Goal: Find contact information: Find contact information

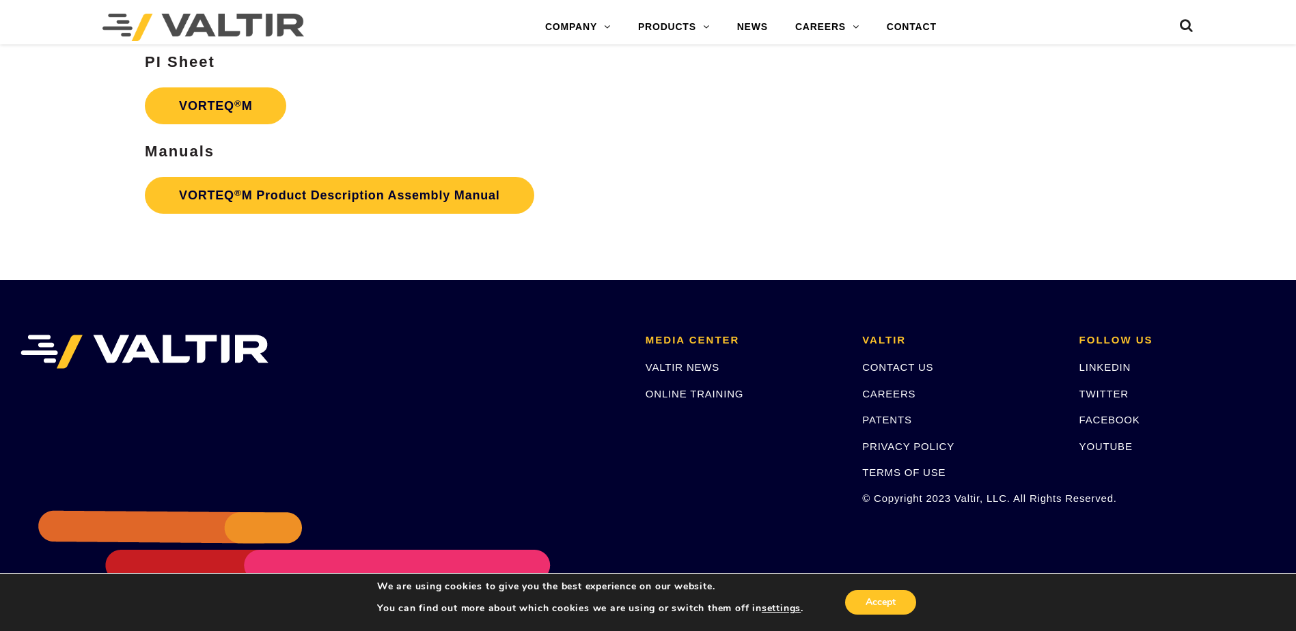
scroll to position [2870, 0]
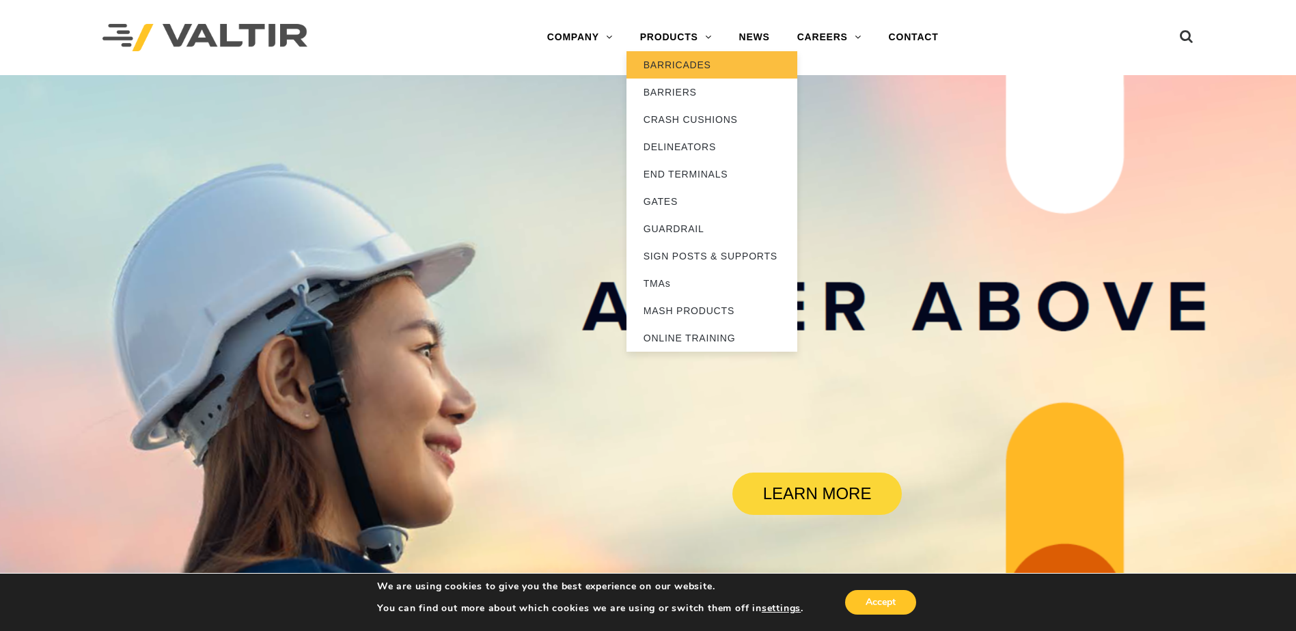
click at [672, 59] on link "BARRICADES" at bounding box center [712, 64] width 171 height 27
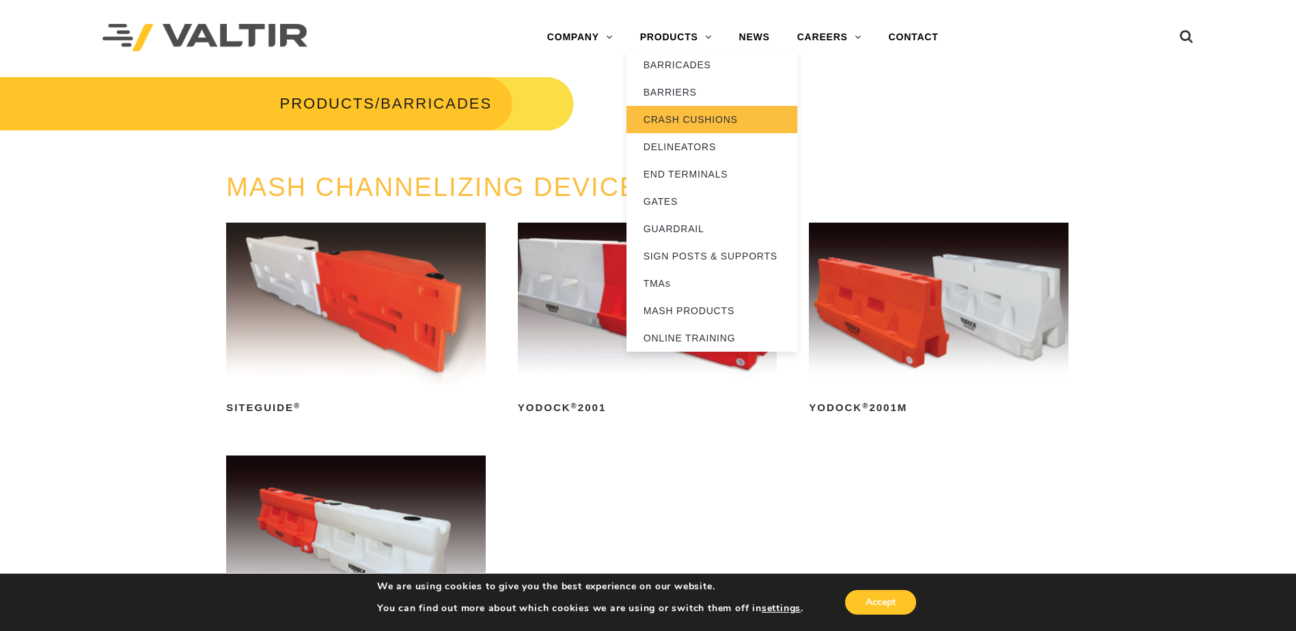
click at [683, 119] on link "CRASH CUSHIONS" at bounding box center [712, 119] width 171 height 27
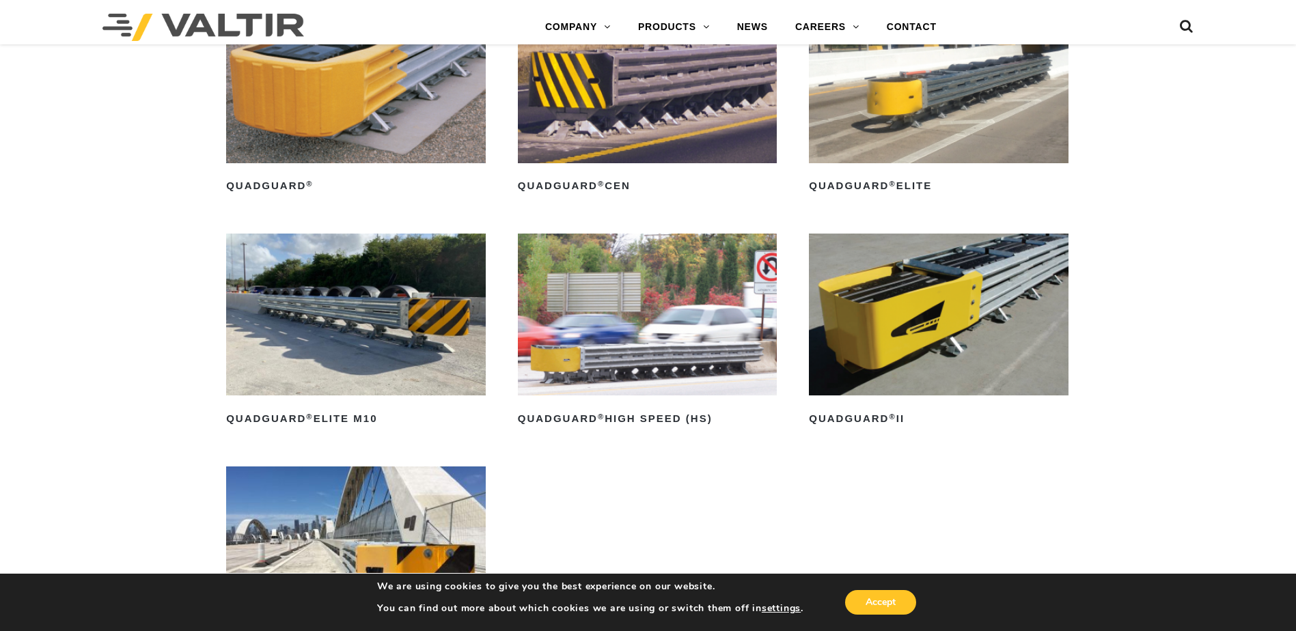
scroll to position [411, 0]
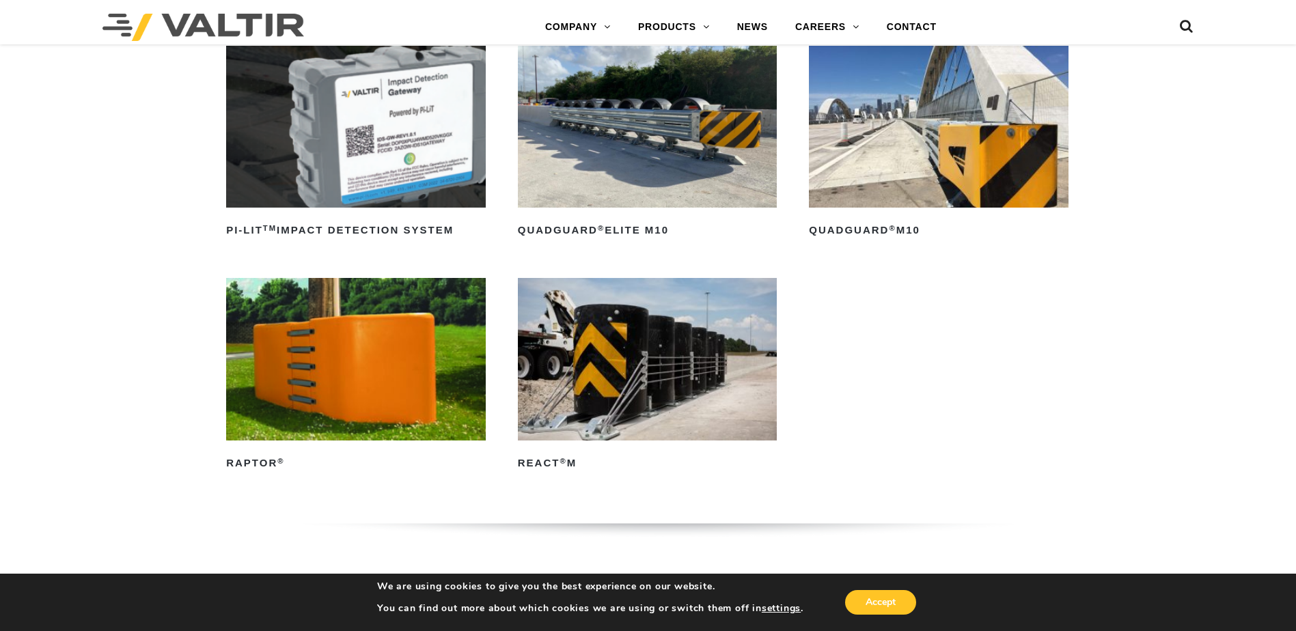
drag, startPoint x: 814, startPoint y: 461, endPoint x: 782, endPoint y: 218, distance: 244.8
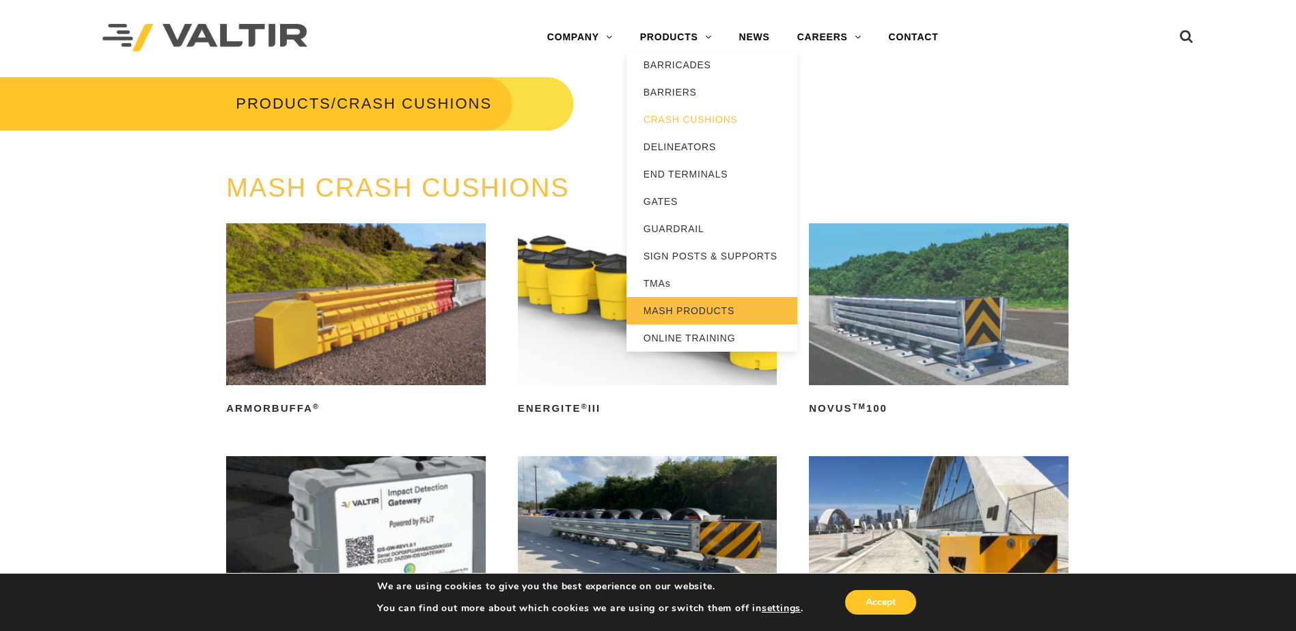
click at [715, 312] on link "MASH PRODUCTS" at bounding box center [712, 310] width 171 height 27
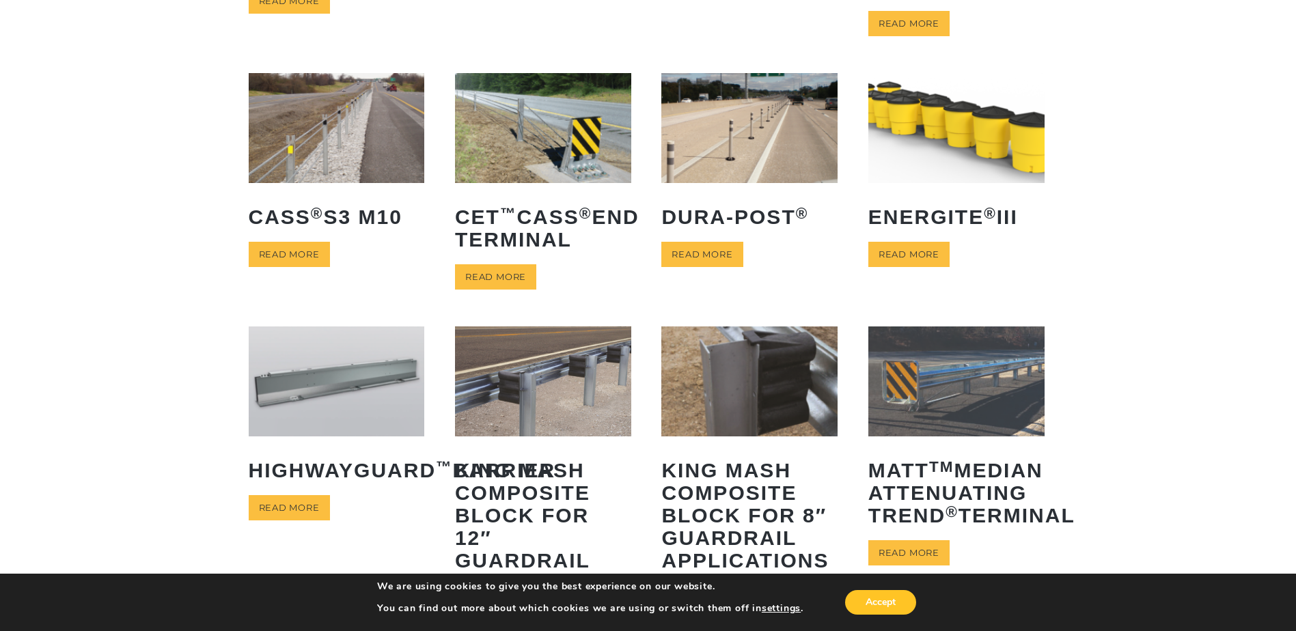
scroll to position [547, 0]
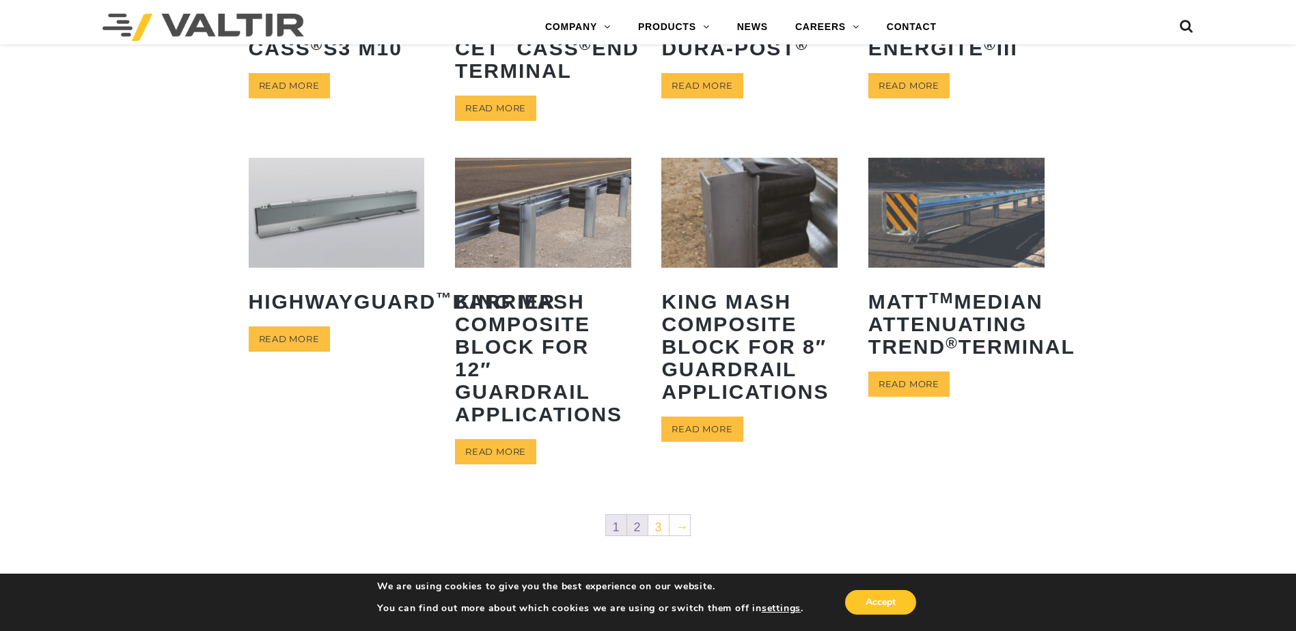
click at [641, 534] on link "2" at bounding box center [637, 525] width 20 height 20
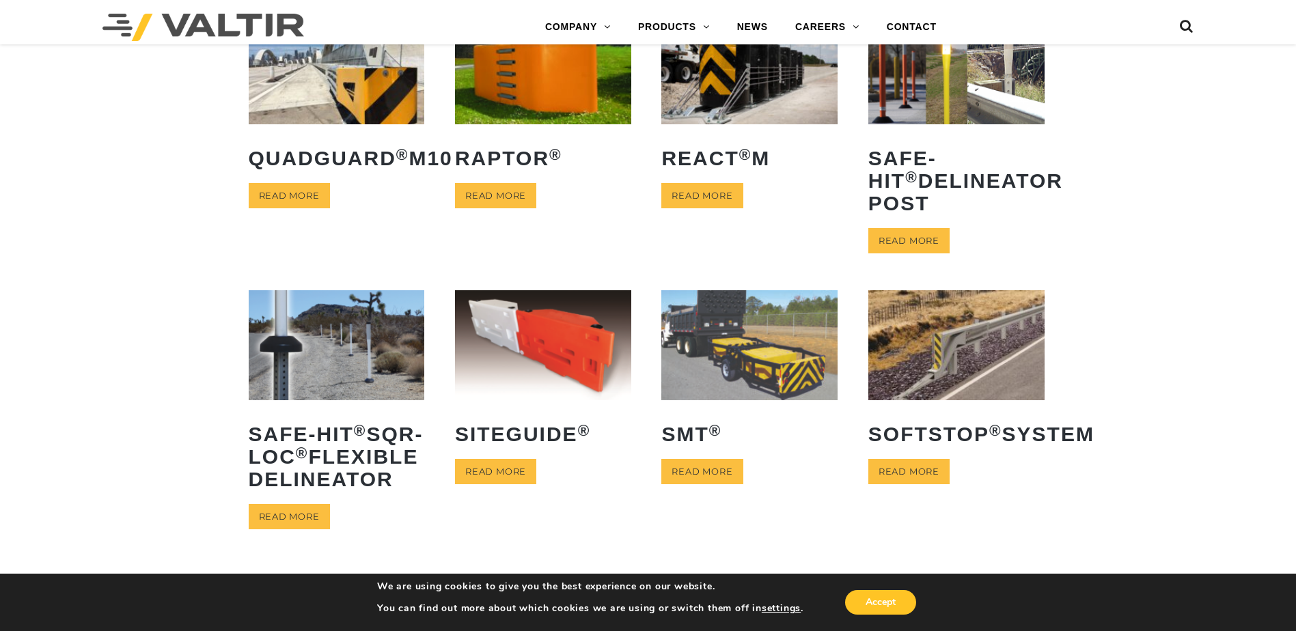
scroll to position [547, 0]
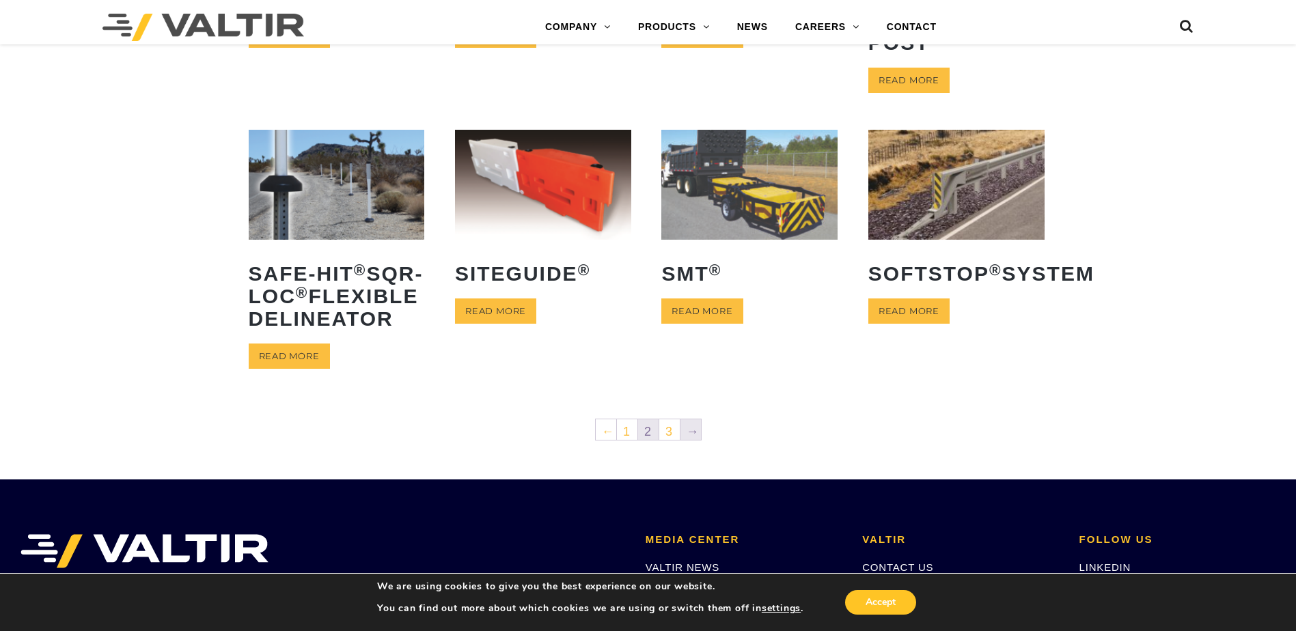
click at [689, 440] on link "→" at bounding box center [691, 430] width 20 height 20
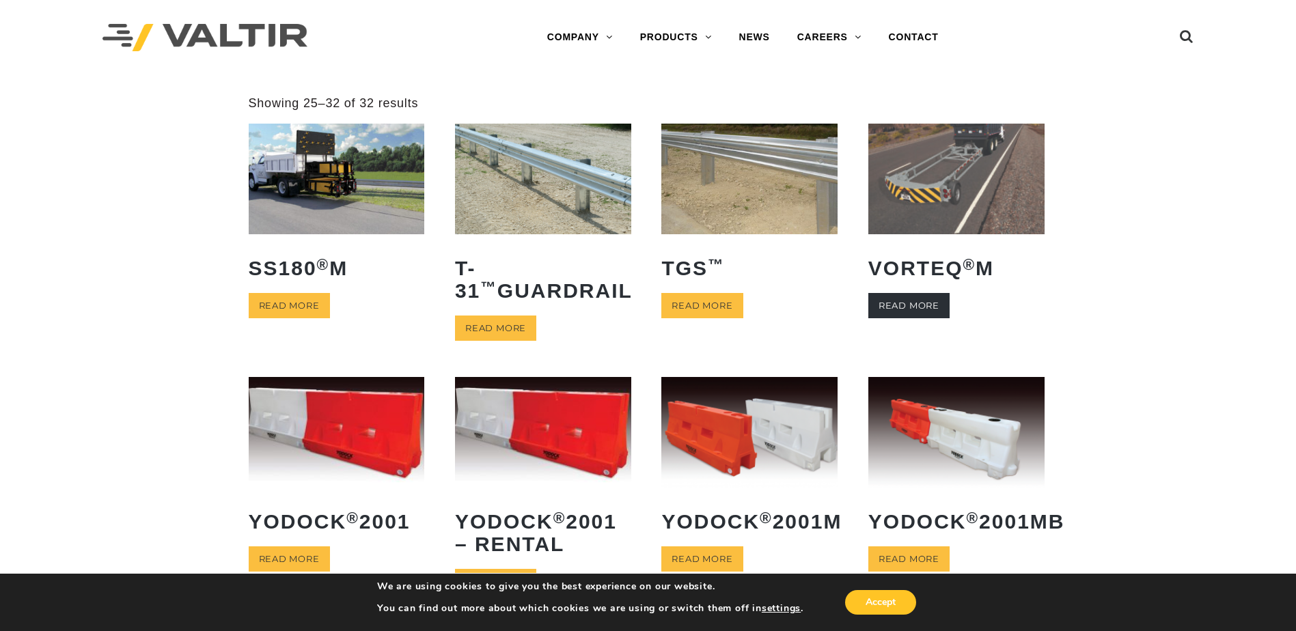
click at [934, 307] on link "Read more" at bounding box center [908, 305] width 81 height 25
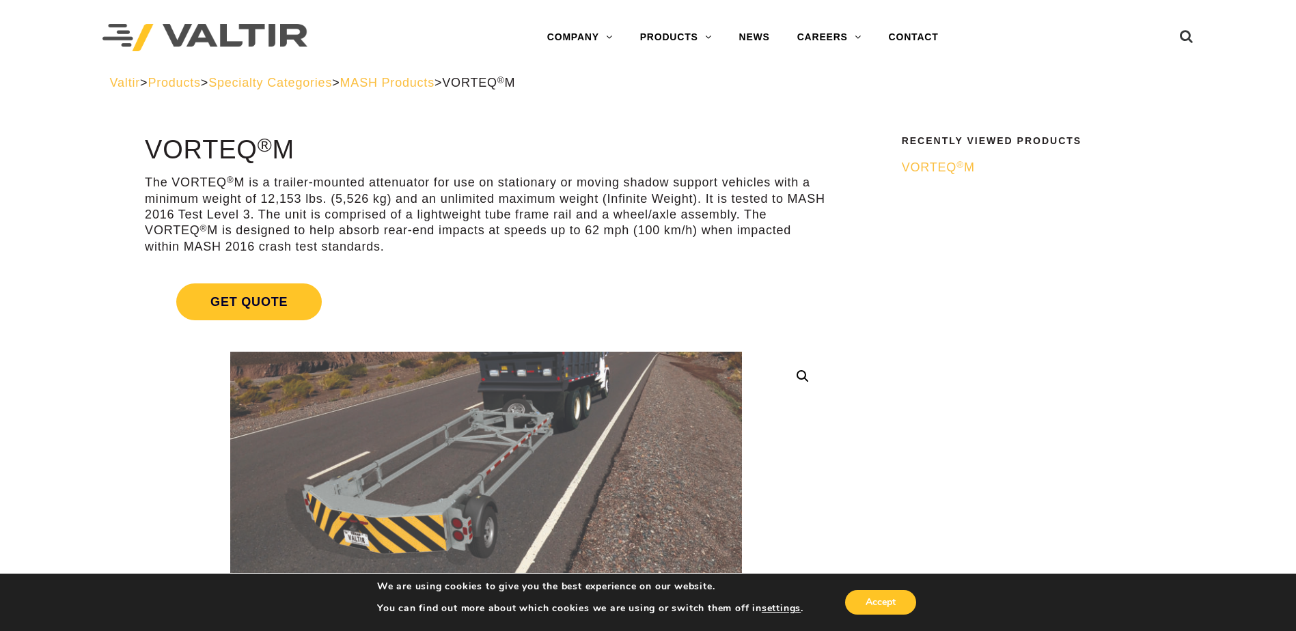
drag, startPoint x: 840, startPoint y: 346, endPoint x: 840, endPoint y: 280, distance: 65.6
click at [907, 47] on link "CONTACT" at bounding box center [913, 37] width 77 height 27
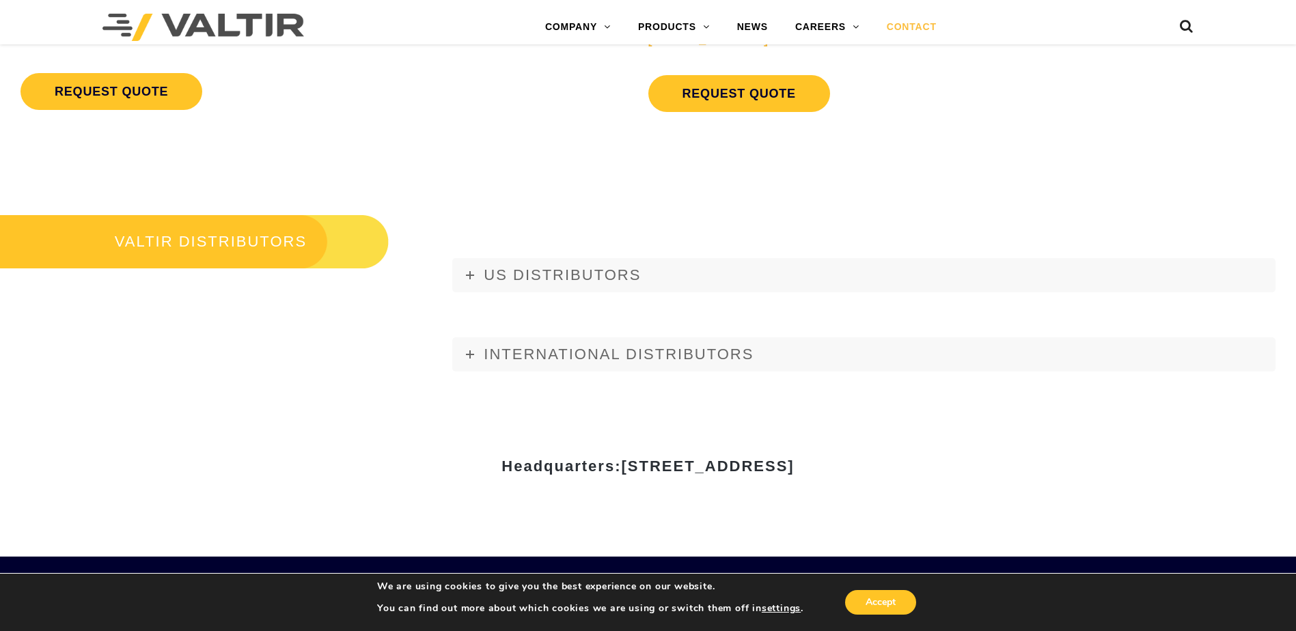
scroll to position [1708, 0]
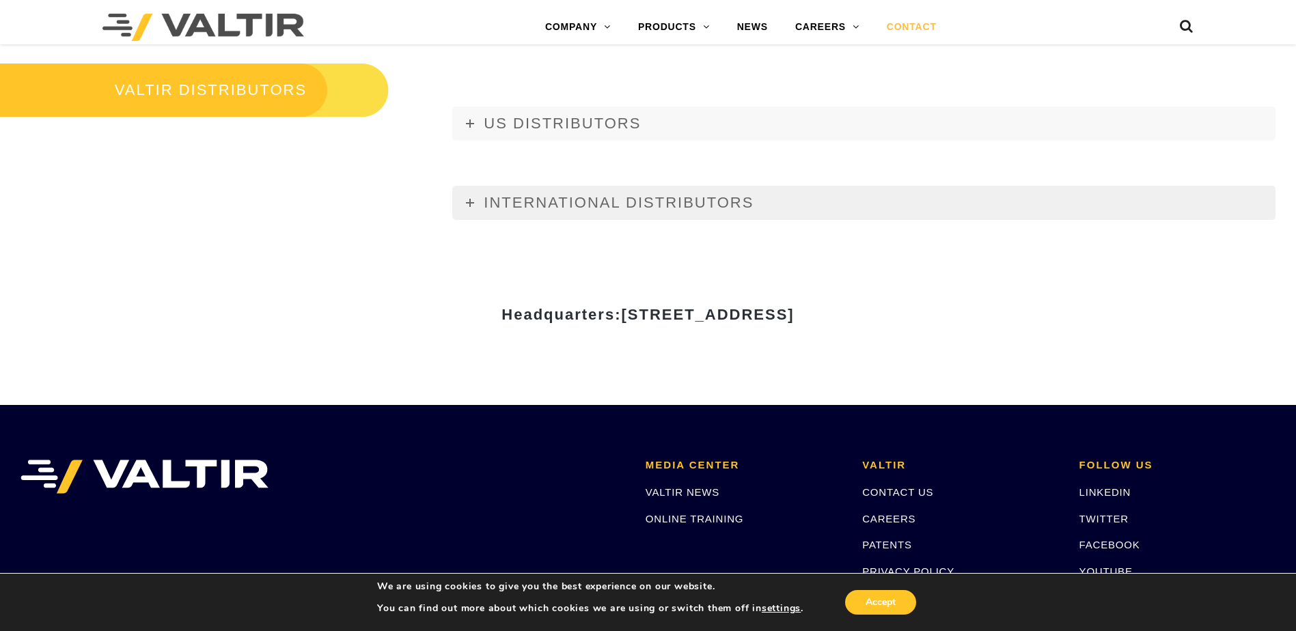
click at [478, 202] on link "INTERNATIONAL DISTRIBUTORS" at bounding box center [863, 203] width 823 height 34
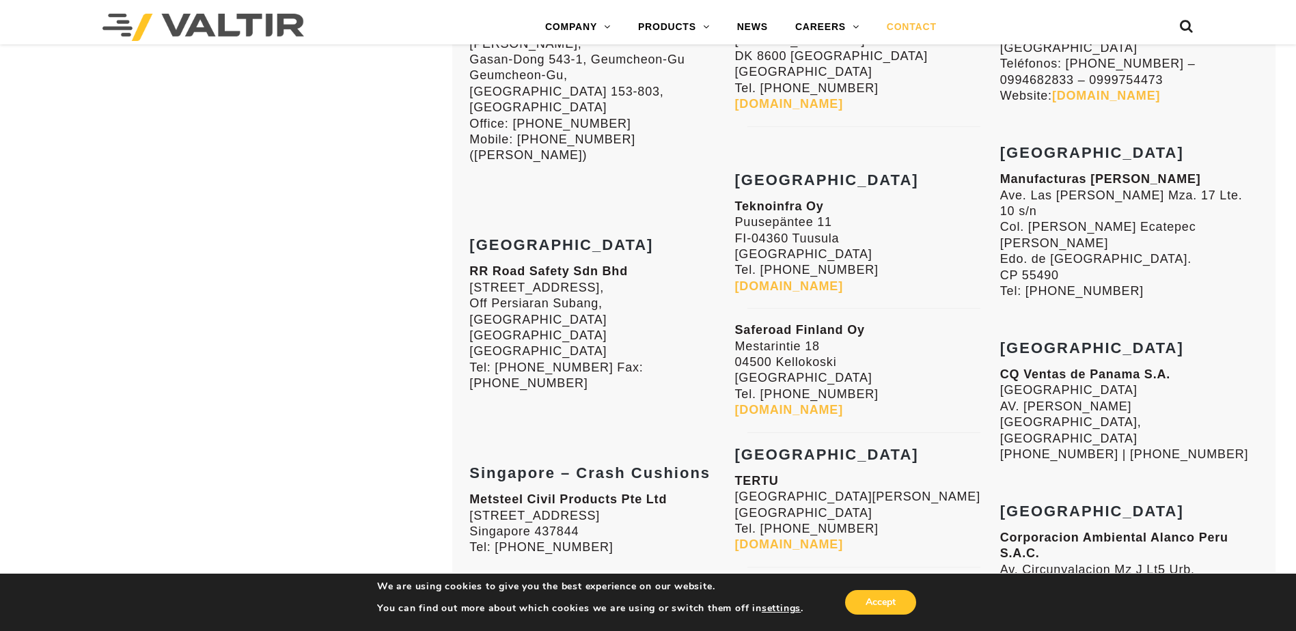
scroll to position [2801, 0]
